Goal: Transaction & Acquisition: Purchase product/service

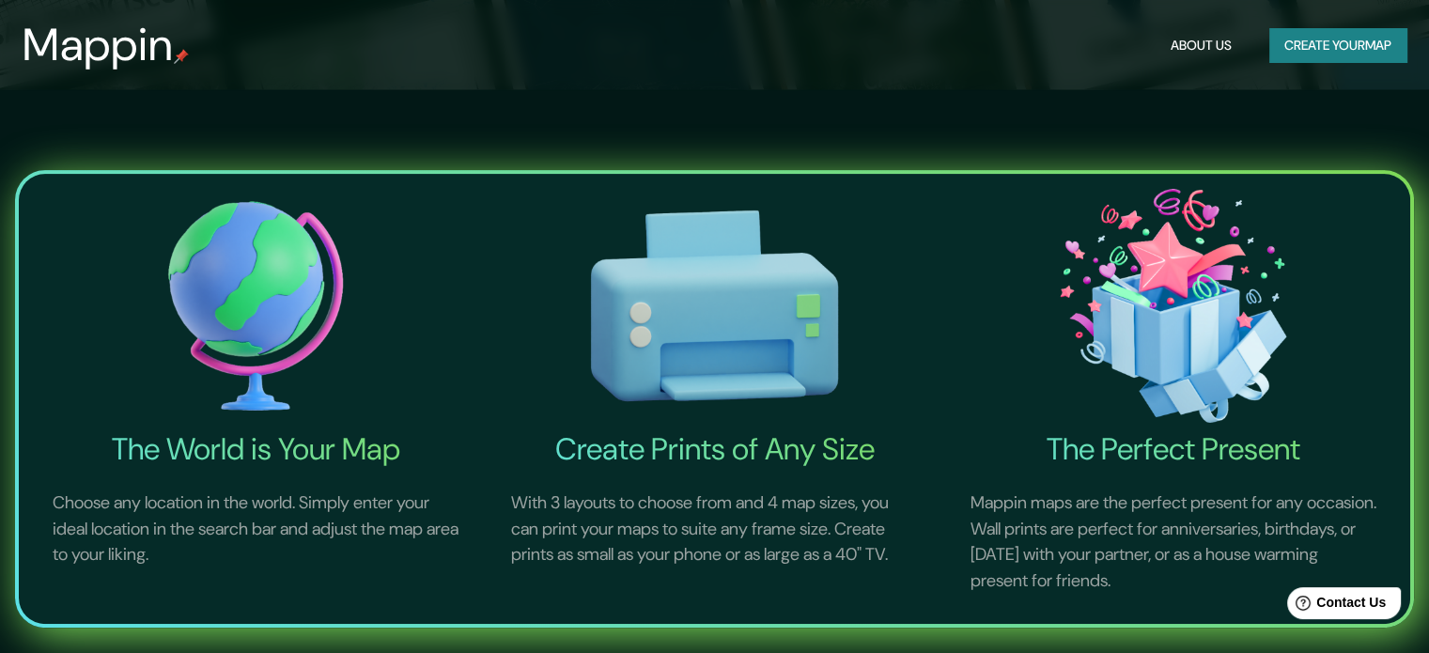
scroll to position [94, 0]
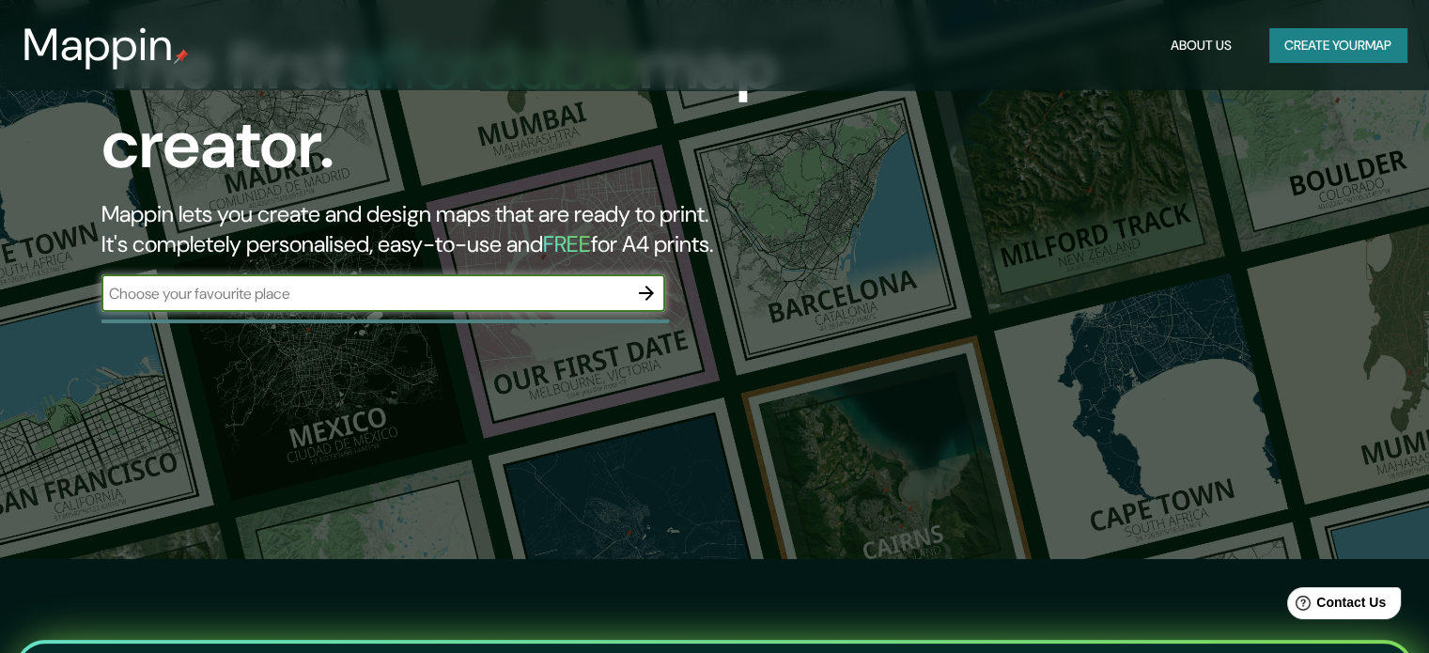
click at [639, 298] on icon "button" at bounding box center [646, 293] width 23 height 23
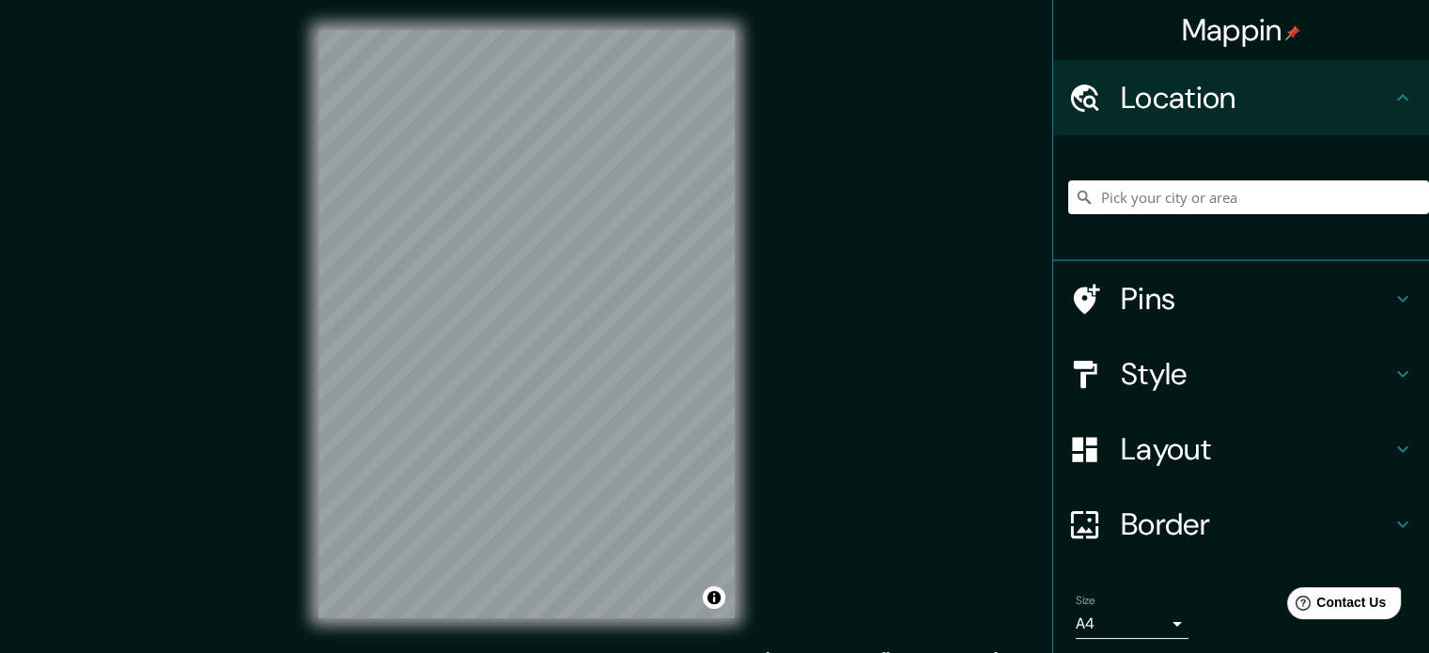
click at [1152, 208] on input "Pick your city or area" at bounding box center [1248, 197] width 361 height 34
type input "[GEOGRAPHIC_DATA], [US_STATE], [GEOGRAPHIC_DATA]"
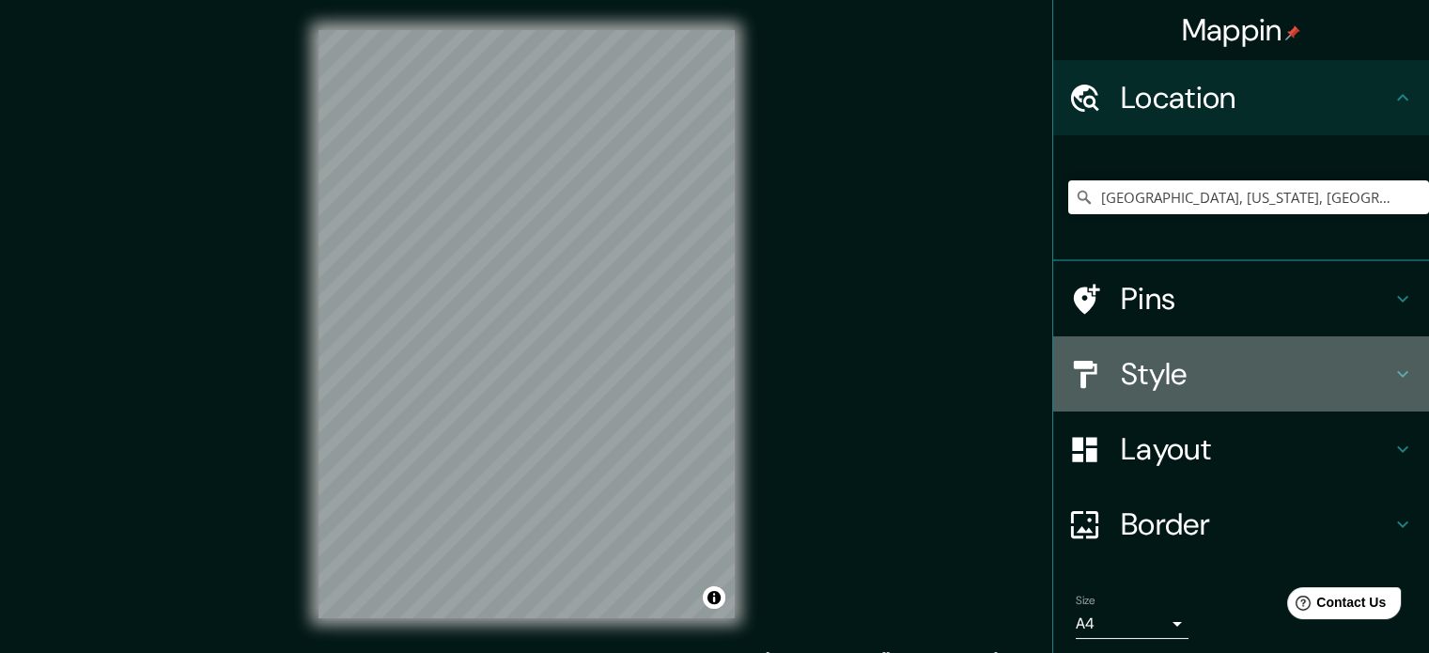
click at [1364, 391] on h4 "Style" at bounding box center [1256, 374] width 271 height 38
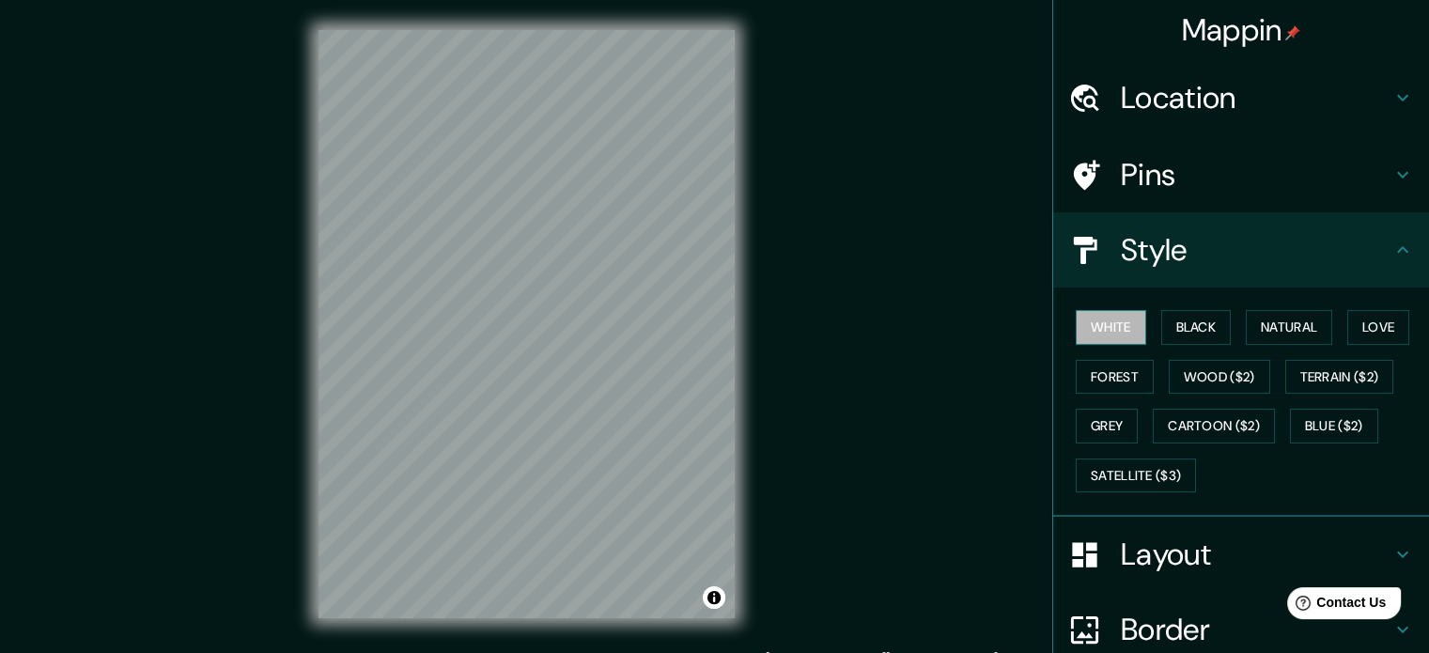
click at [1098, 317] on button "White" at bounding box center [1111, 327] width 70 height 35
click at [1102, 432] on button "Grey" at bounding box center [1107, 426] width 62 height 35
click at [1079, 330] on button "White" at bounding box center [1111, 327] width 70 height 35
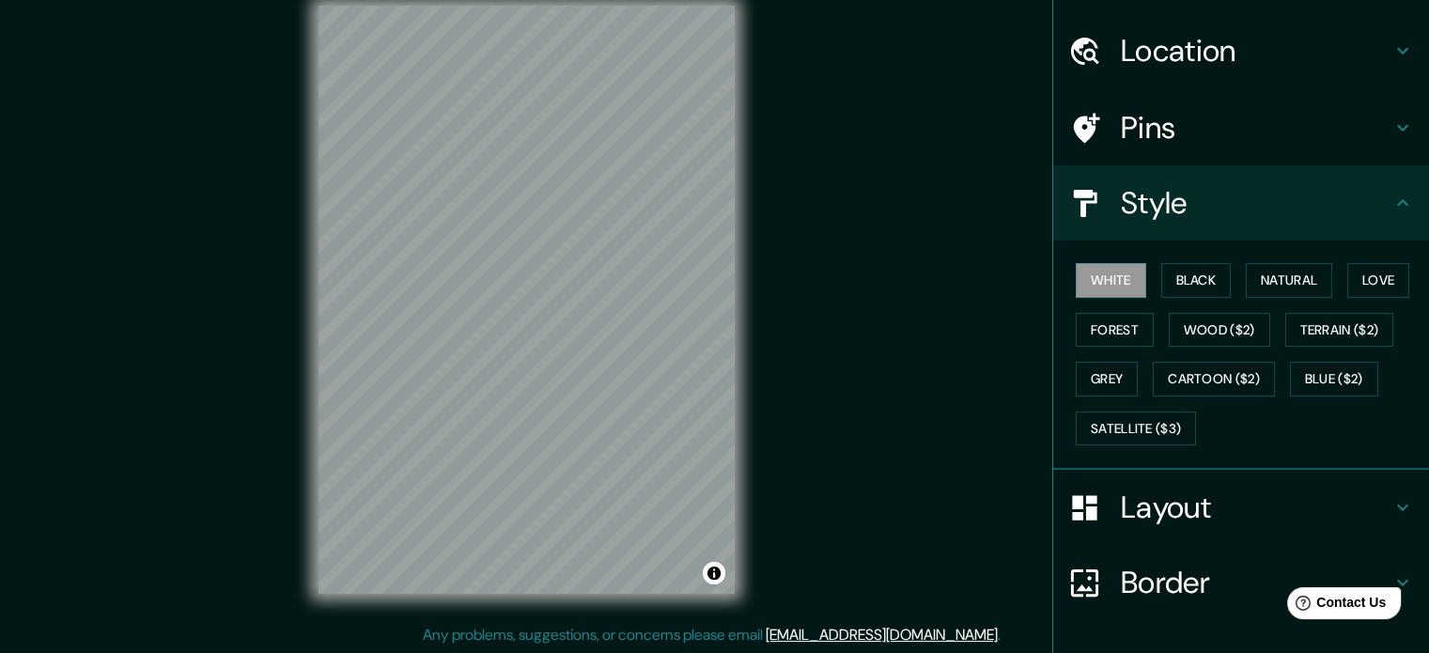
scroll to position [167, 0]
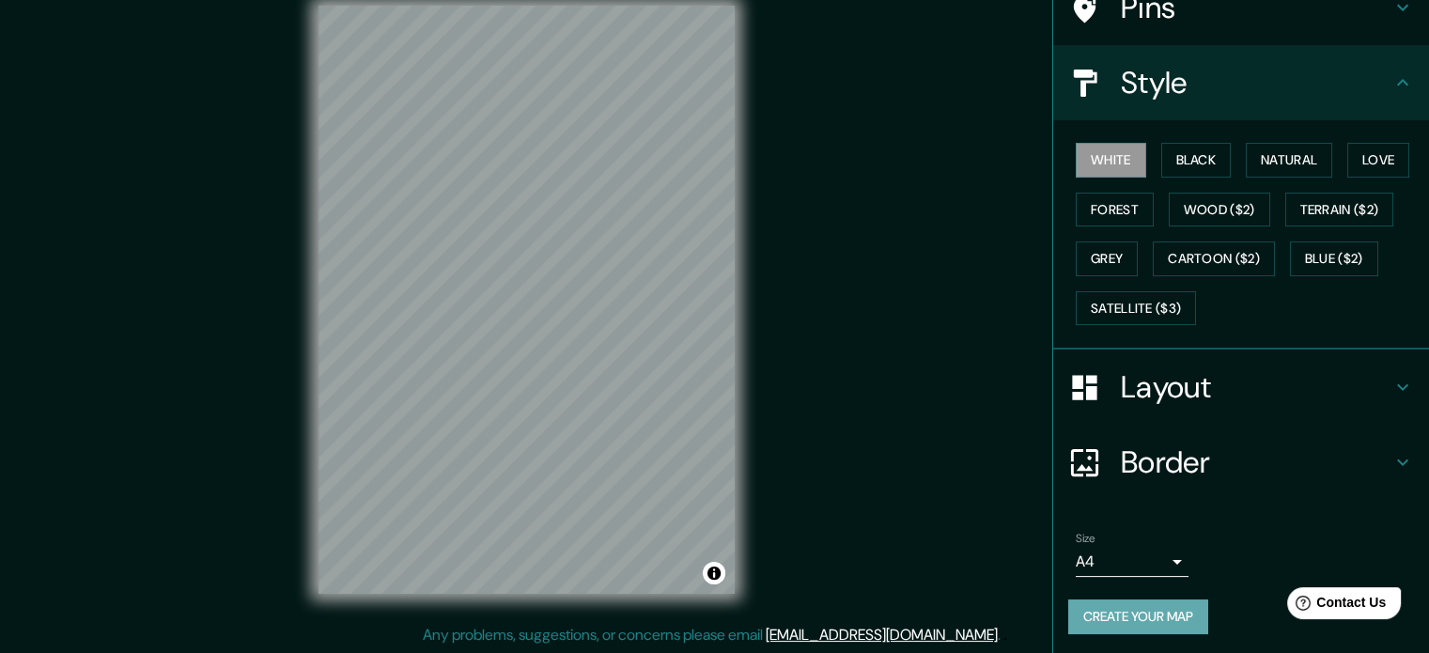
click at [1119, 622] on button "Create your map" at bounding box center [1138, 616] width 140 height 35
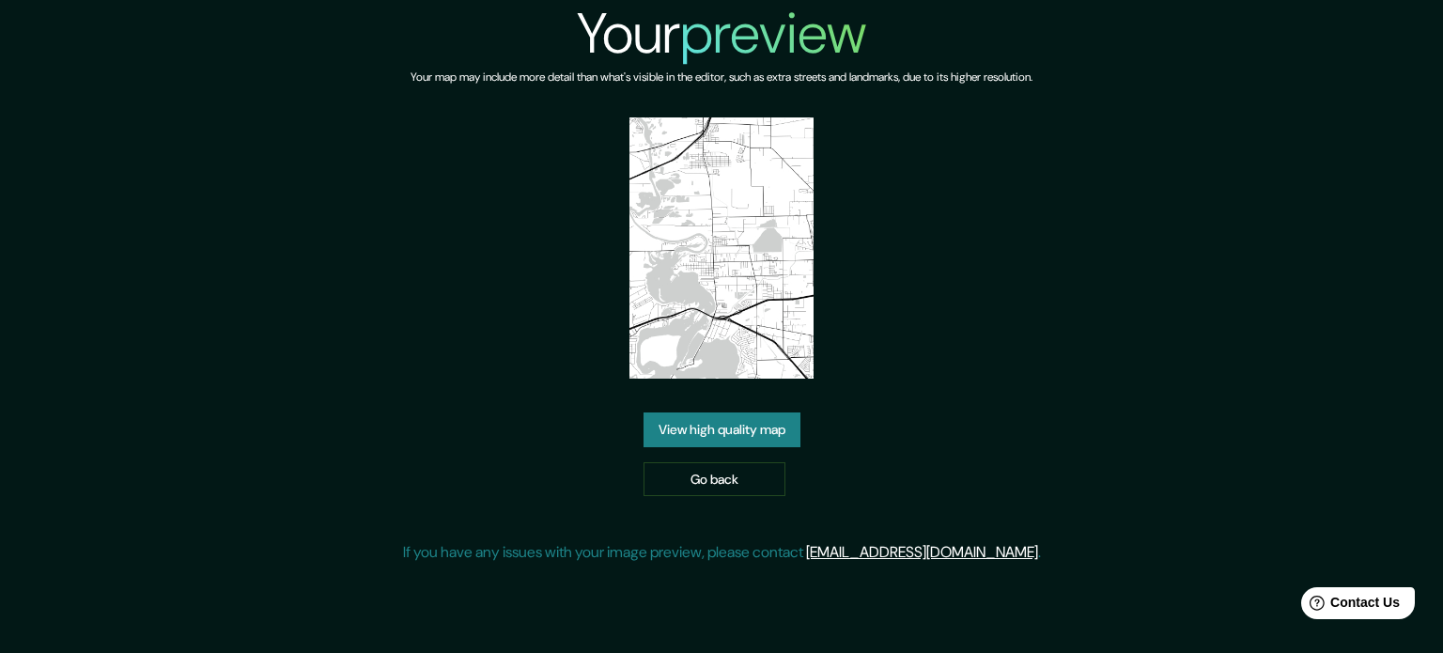
click at [718, 439] on link "View high quality map" at bounding box center [721, 429] width 157 height 35
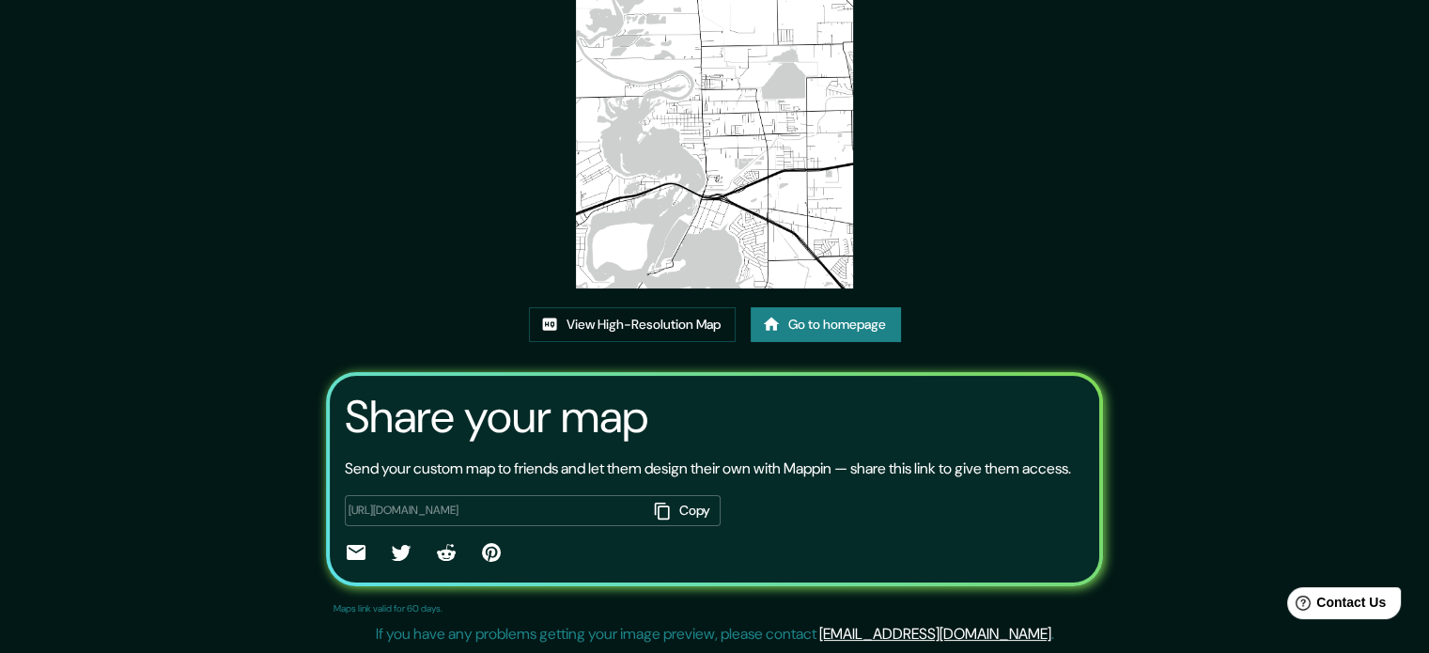
scroll to position [208, 0]
click at [687, 310] on link "View High-Resolution Map" at bounding box center [632, 324] width 207 height 35
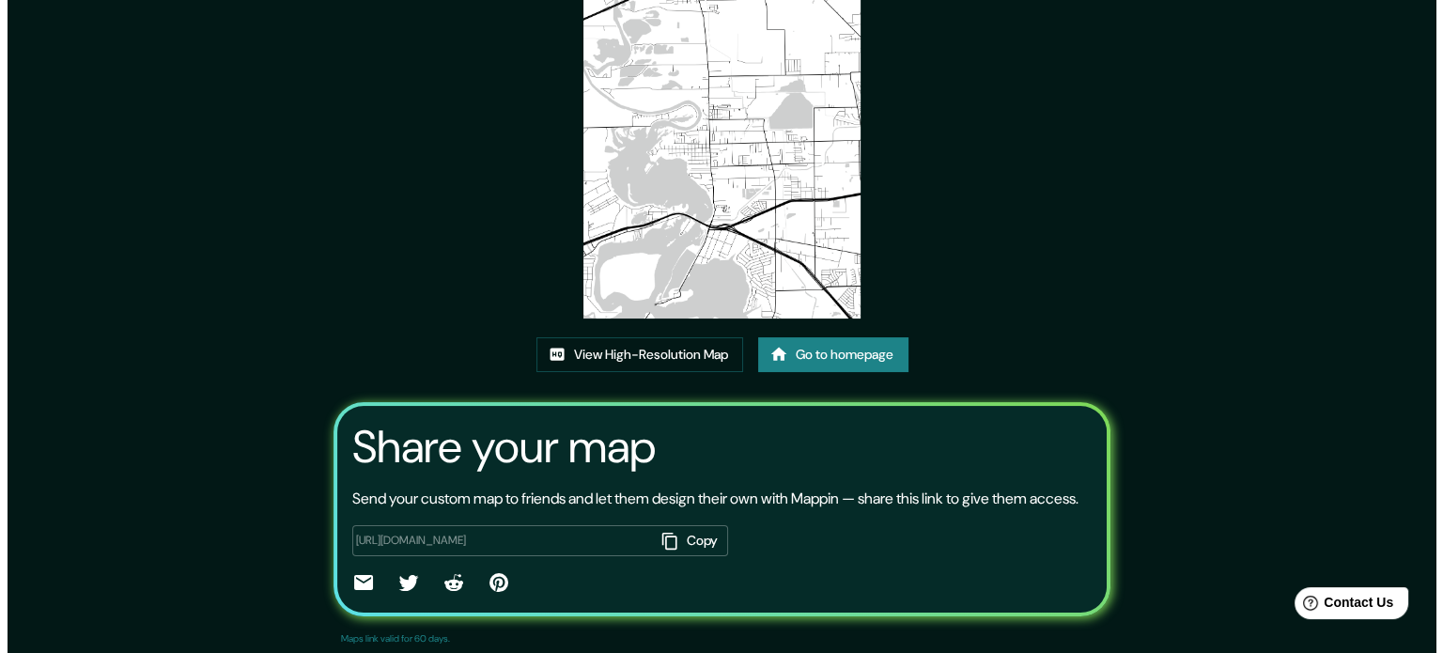
scroll to position [0, 0]
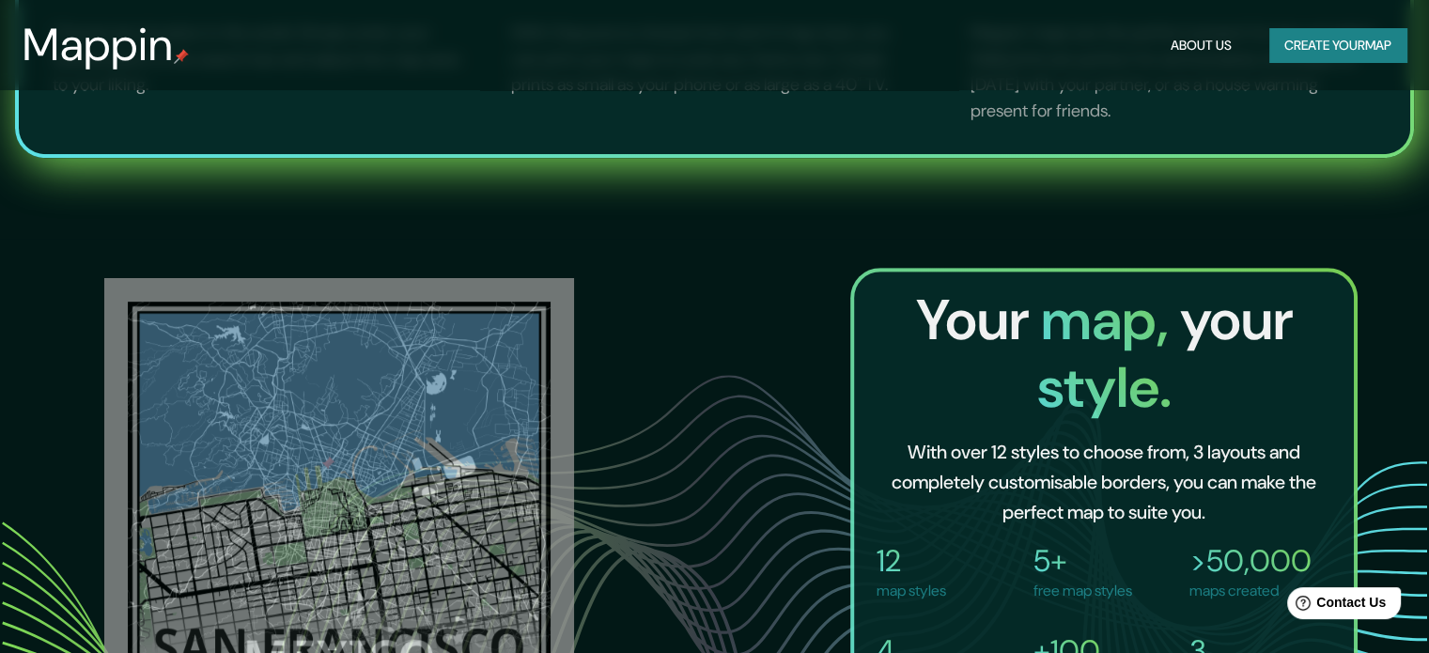
scroll to position [1409, 0]
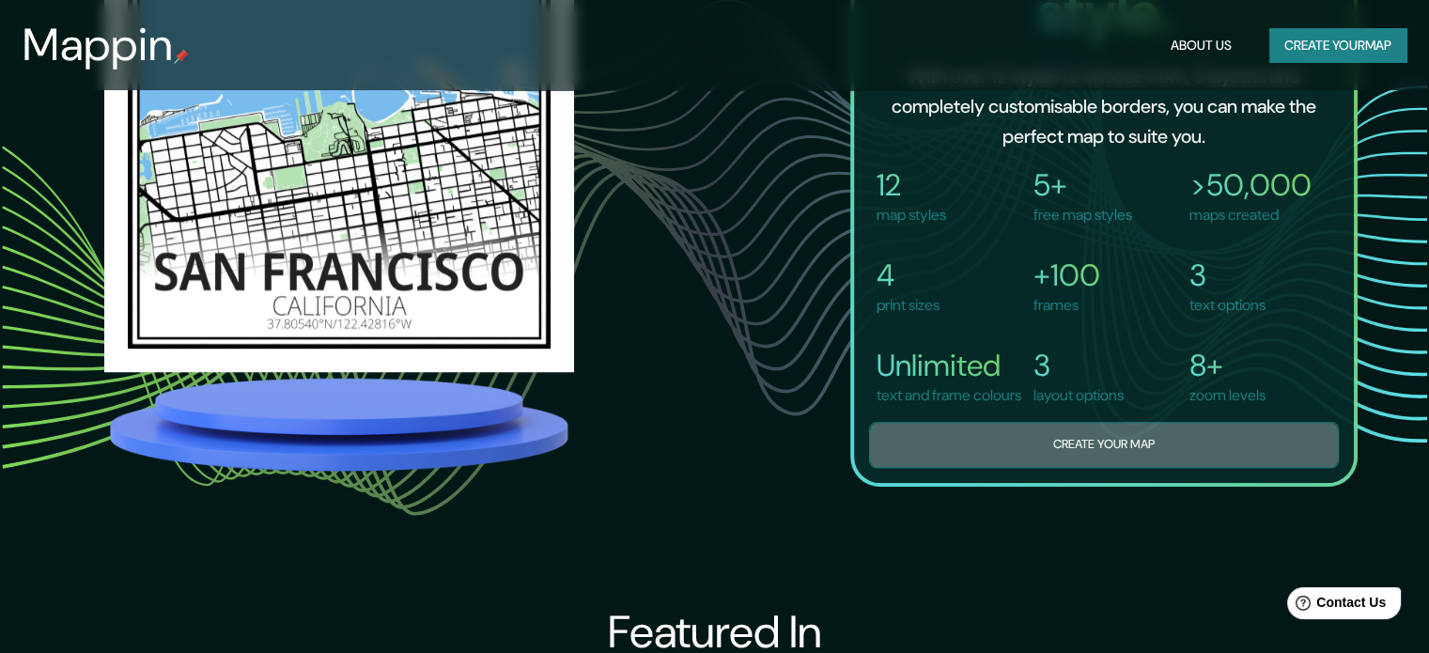
click at [928, 451] on button "Create your map" at bounding box center [1104, 445] width 470 height 46
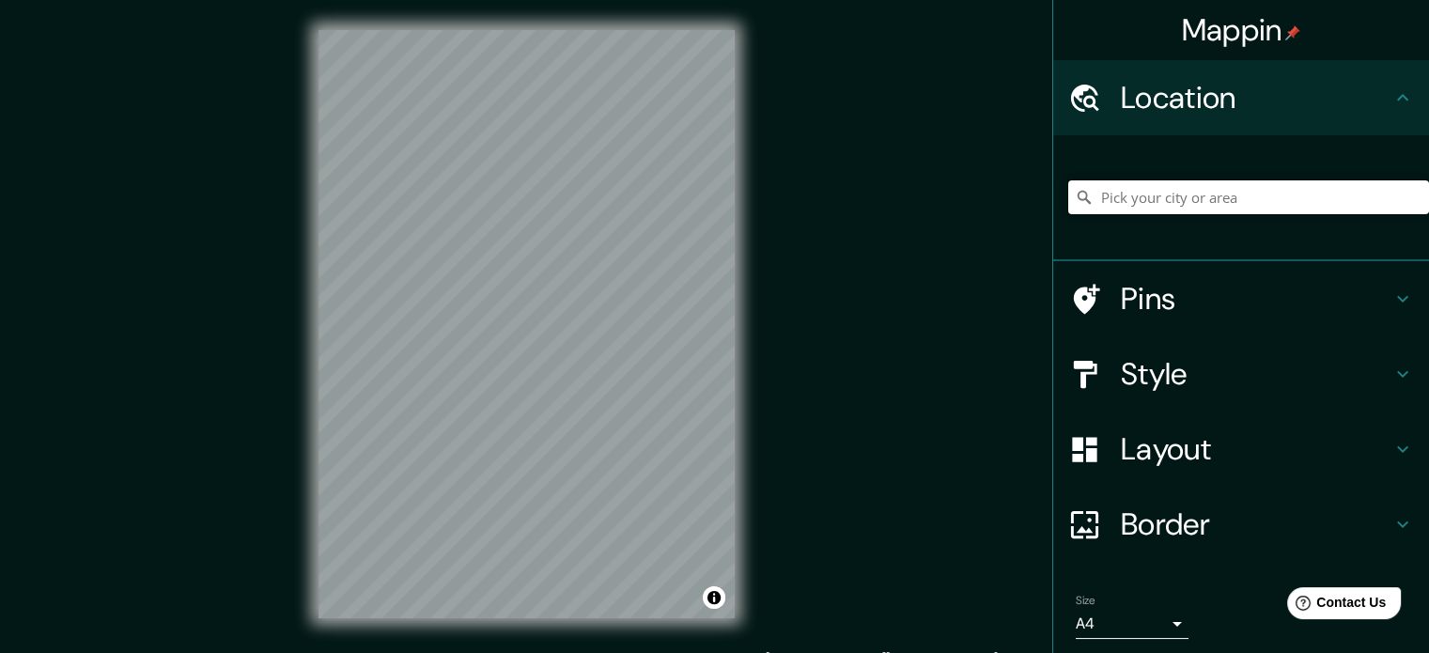
click at [1334, 196] on input "Pick your city or area" at bounding box center [1248, 197] width 361 height 34
type input "Texas, United States"
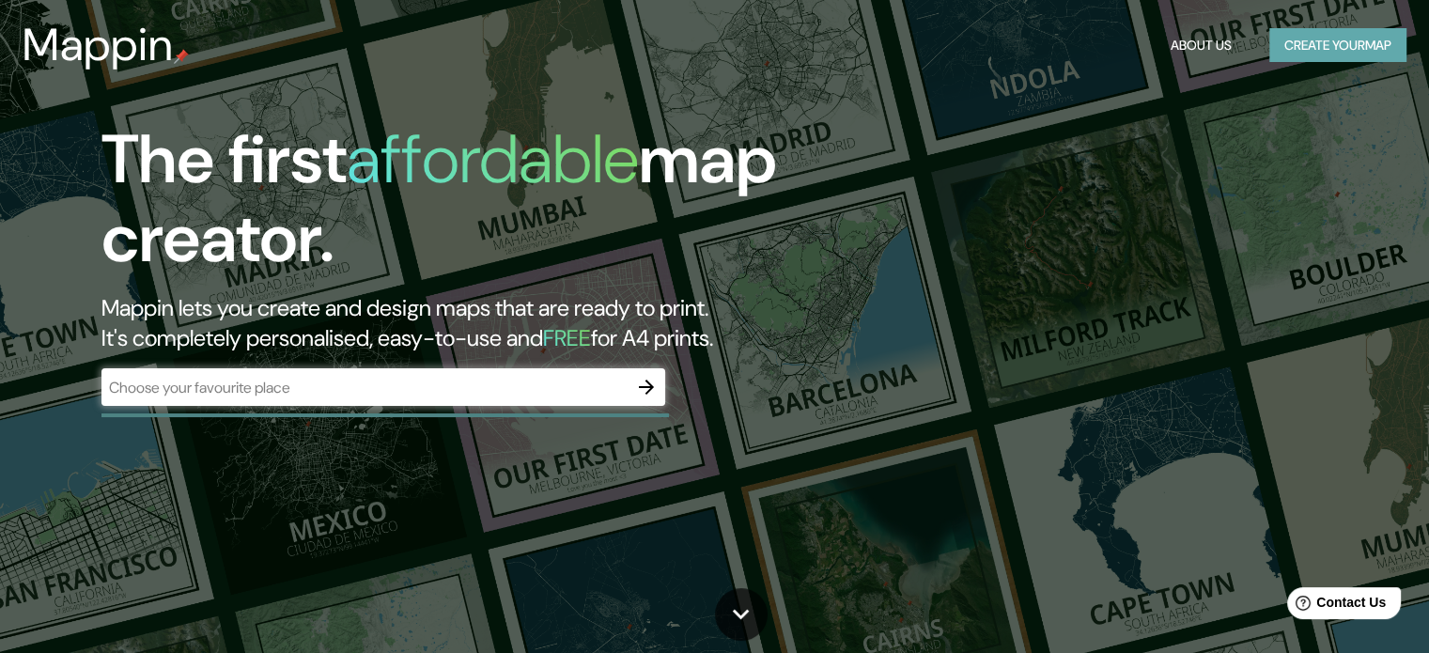
click at [1292, 42] on button "Create your map" at bounding box center [1337, 45] width 137 height 35
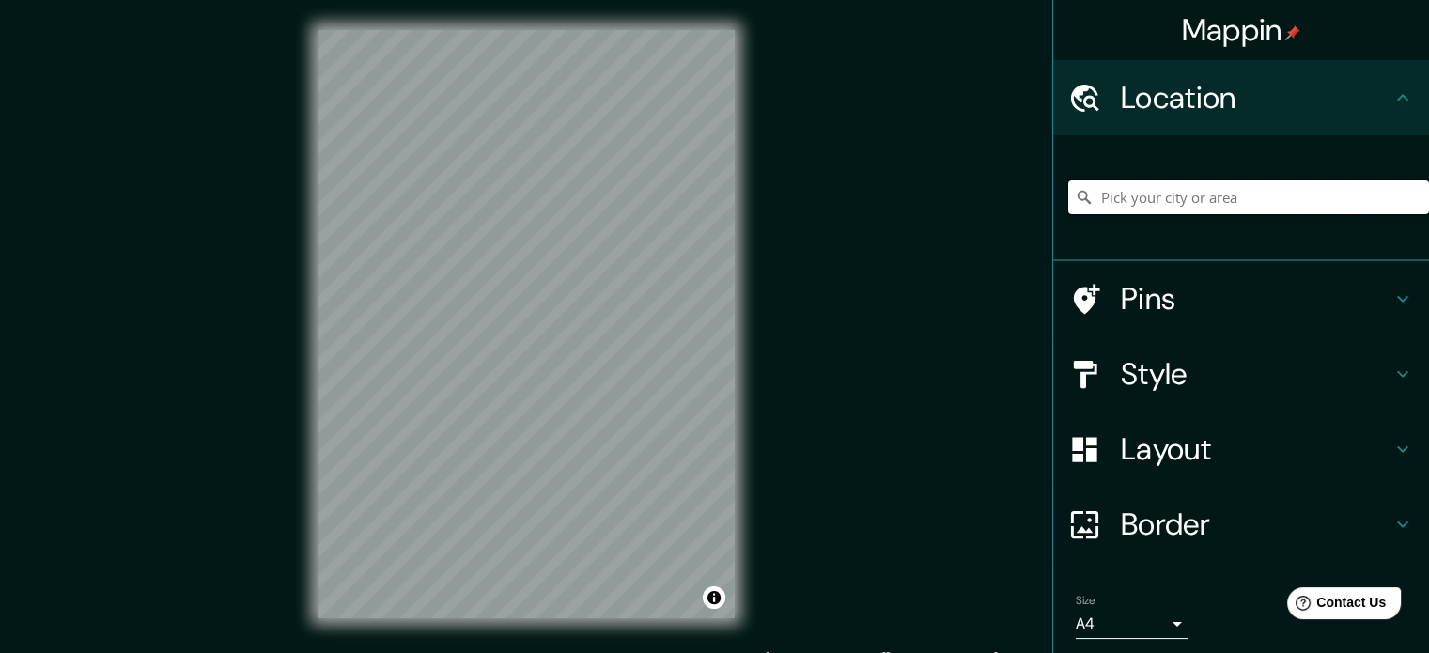
click at [1163, 199] on input "Pick your city or area" at bounding box center [1248, 197] width 361 height 34
